Goal: Task Accomplishment & Management: Manage account settings

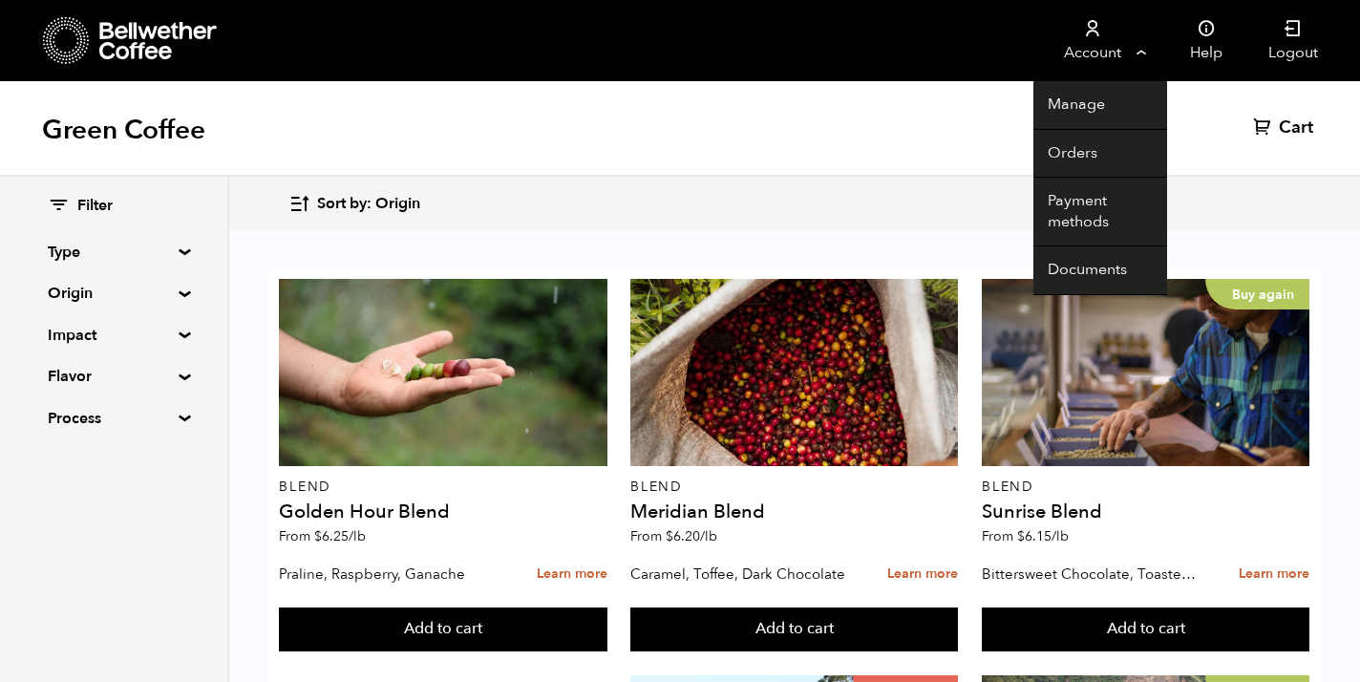
click at [1098, 41] on link "Account" at bounding box center [1091, 40] width 117 height 81
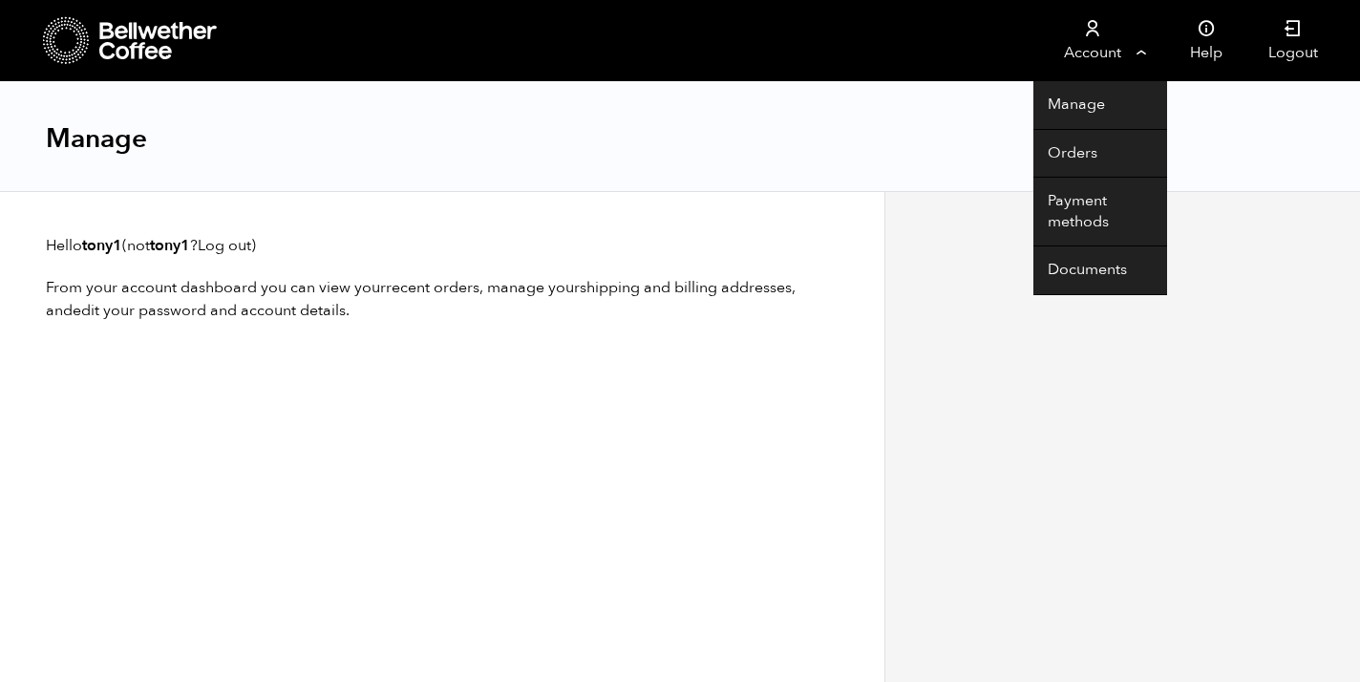
click at [1099, 6] on link "Account" at bounding box center [1091, 40] width 117 height 81
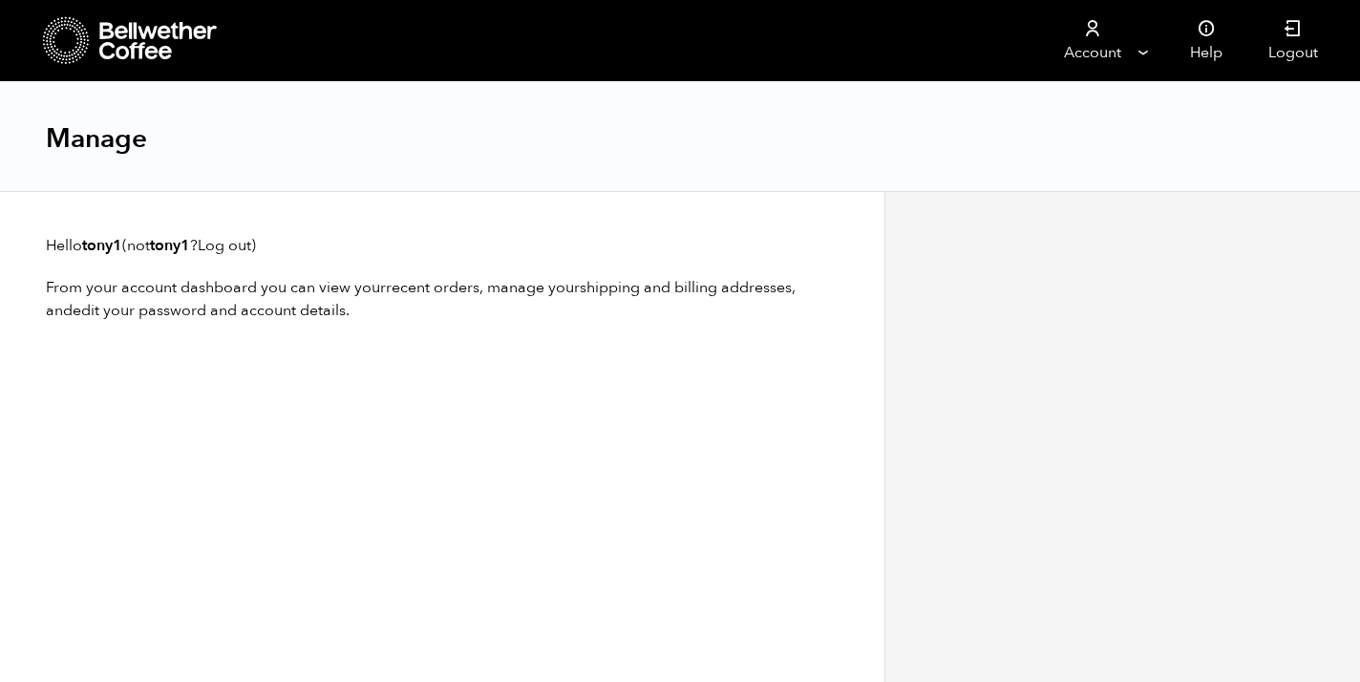
click at [1080, 152] on div "Manage" at bounding box center [680, 137] width 1360 height 110
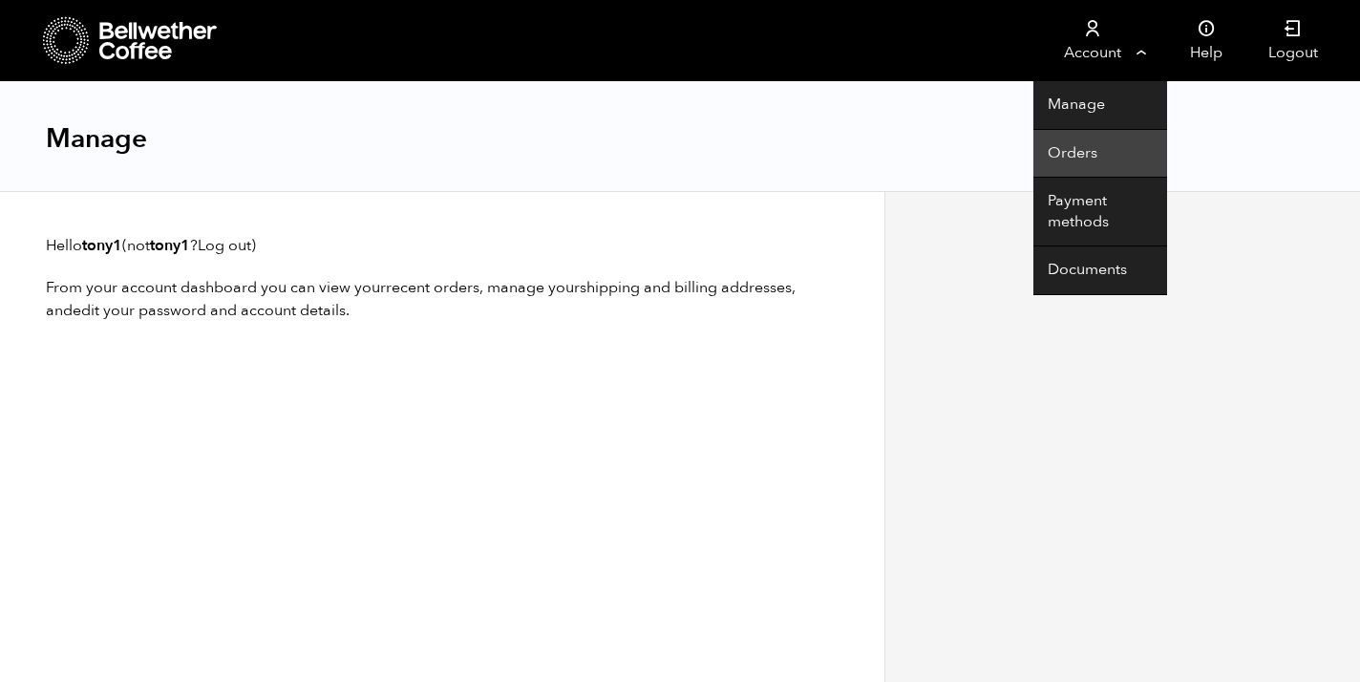
click at [1079, 157] on link "Orders" at bounding box center [1100, 154] width 134 height 49
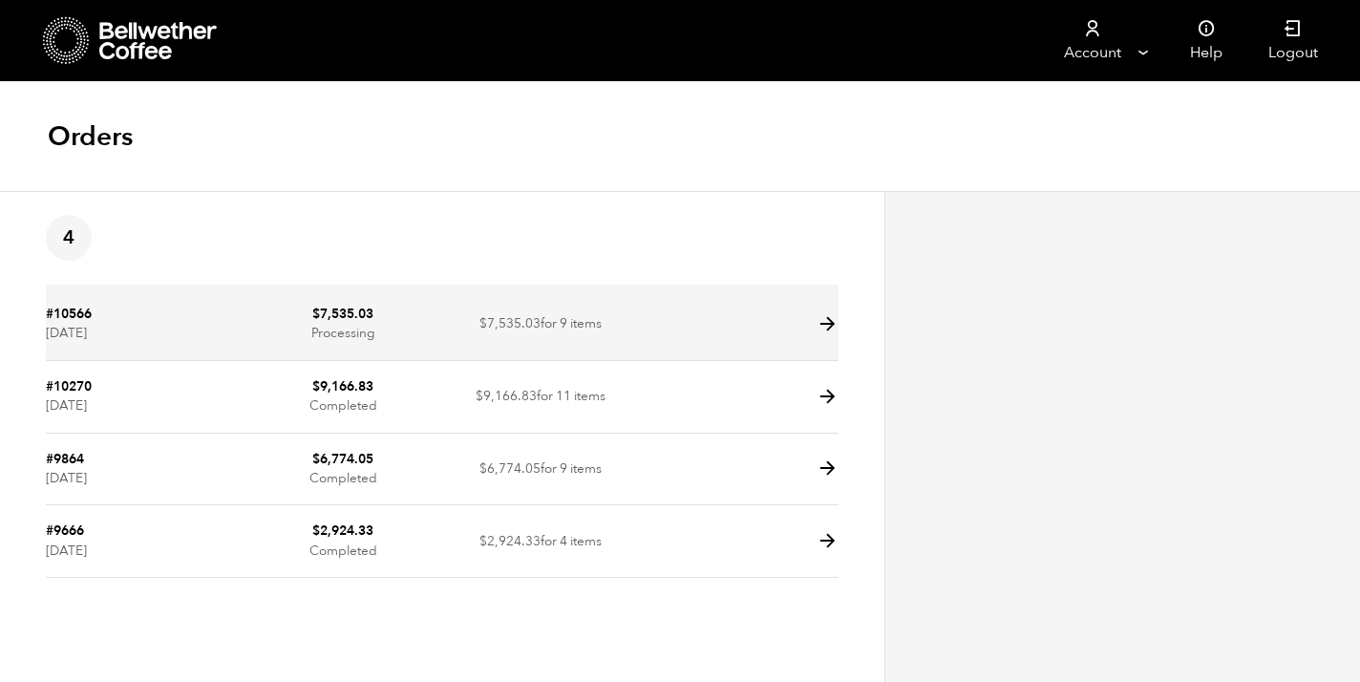
click at [355, 315] on bdi "$ 7,535.03" at bounding box center [342, 314] width 61 height 18
click at [116, 316] on td "#10566 [DATE]" at bounding box center [145, 324] width 198 height 73
click at [829, 327] on icon at bounding box center [827, 324] width 22 height 22
click at [806, 317] on td at bounding box center [739, 324] width 198 height 73
